Goal: Transaction & Acquisition: Obtain resource

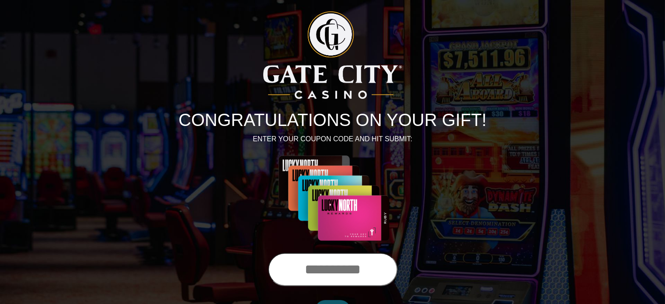
click at [334, 274] on input "text" at bounding box center [332, 269] width 129 height 33
type input "**********"
click at [315, 300] on input "******" at bounding box center [333, 310] width 36 height 21
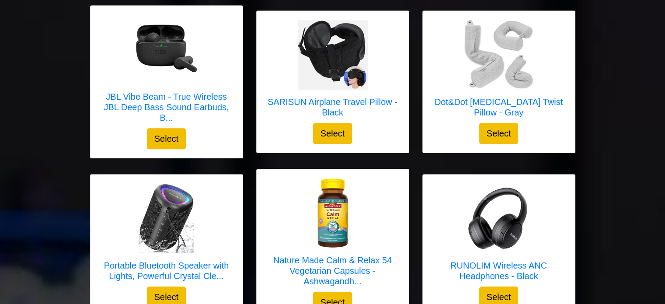
scroll to position [820, 0]
